Goal: Task Accomplishment & Management: Manage account settings

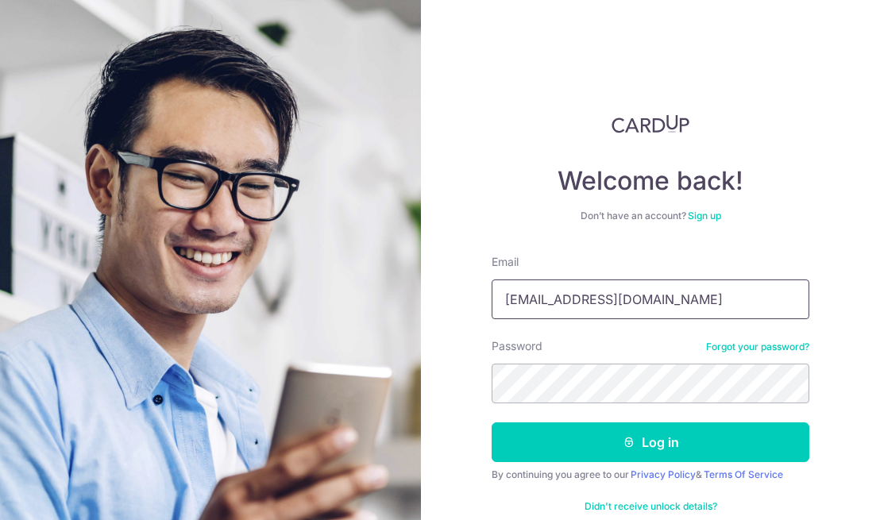
click at [610, 292] on input "yklee618@gmail.com" at bounding box center [651, 300] width 318 height 40
type input "[EMAIL_ADDRESS][DOMAIN_NAME]"
click at [648, 442] on button "Log in" at bounding box center [651, 443] width 318 height 40
